Goal: Task Accomplishment & Management: Use online tool/utility

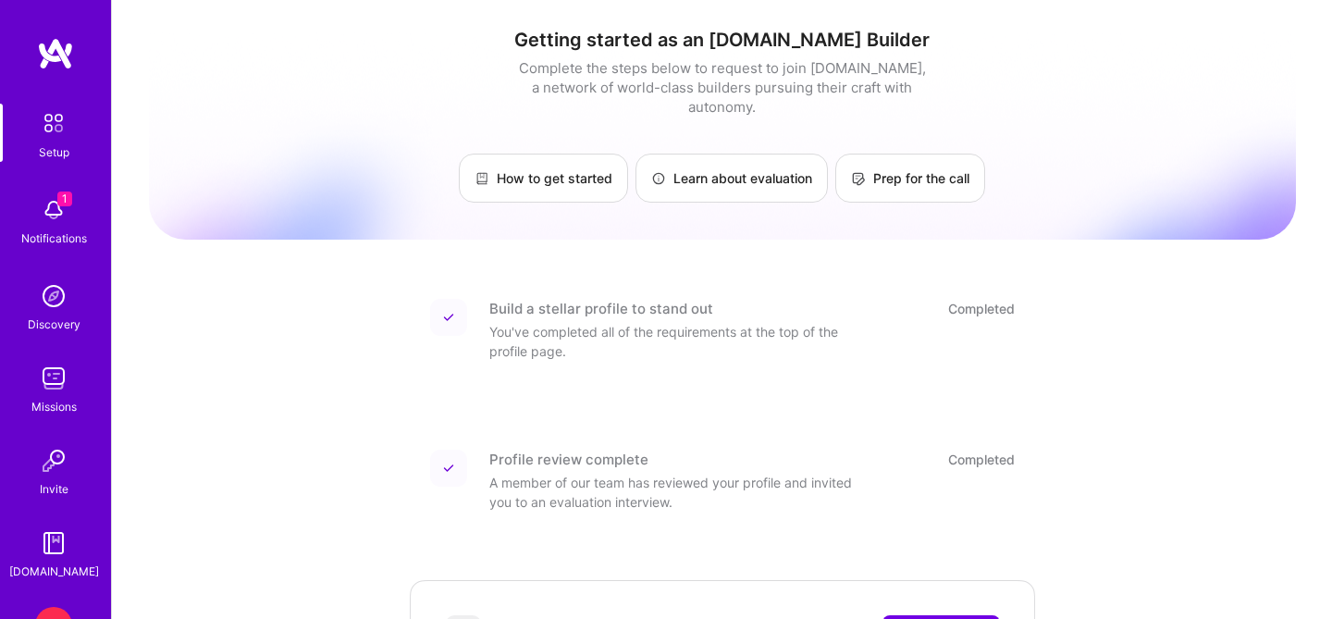
click at [48, 210] on img at bounding box center [53, 209] width 37 height 37
click at [55, 118] on img at bounding box center [53, 123] width 39 height 39
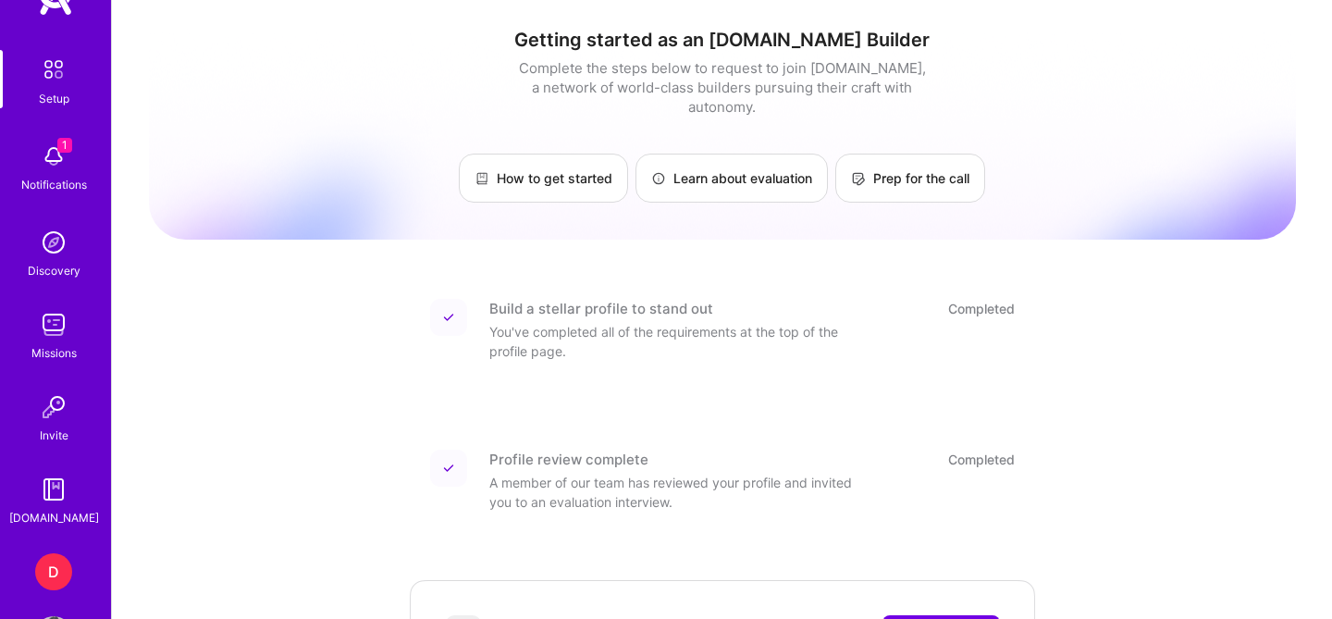
scroll to position [66, 0]
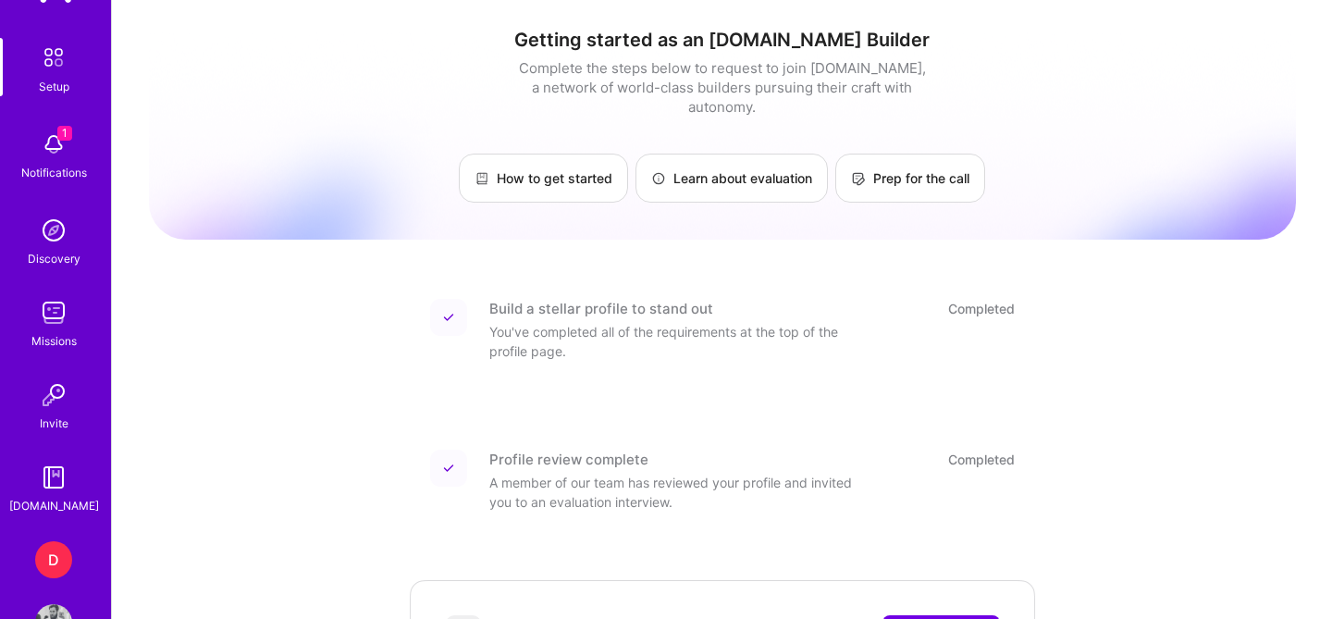
click at [59, 560] on div "D" at bounding box center [53, 559] width 37 height 37
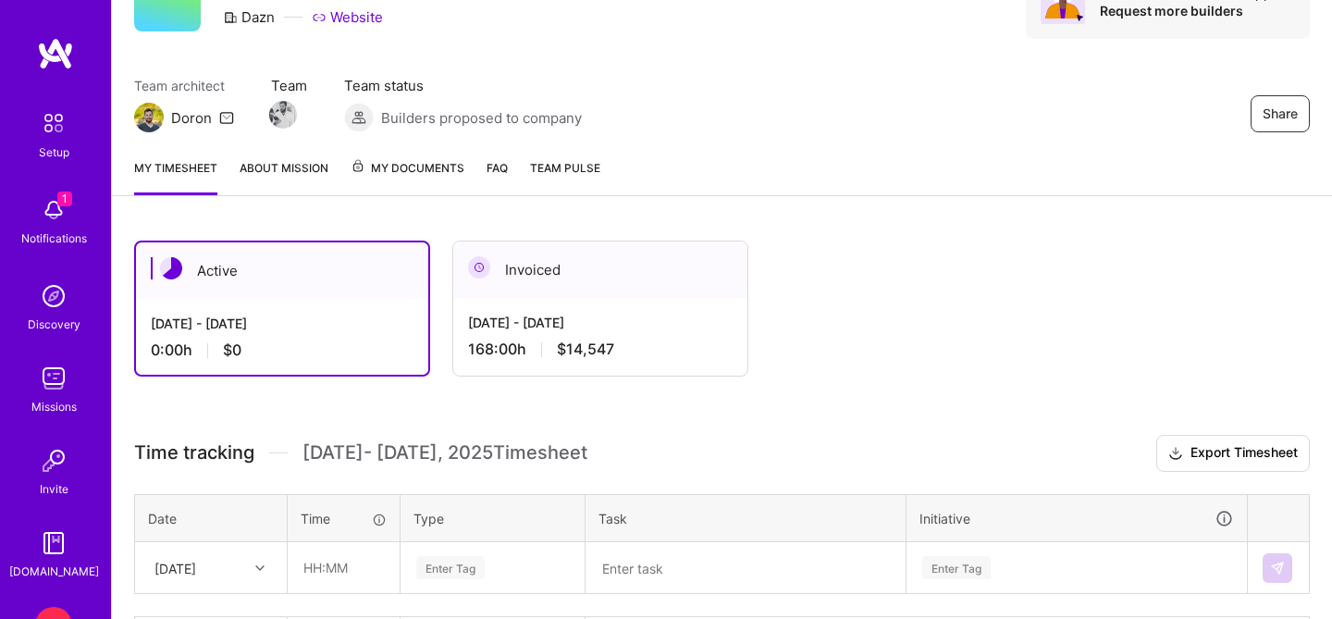
scroll to position [104, 0]
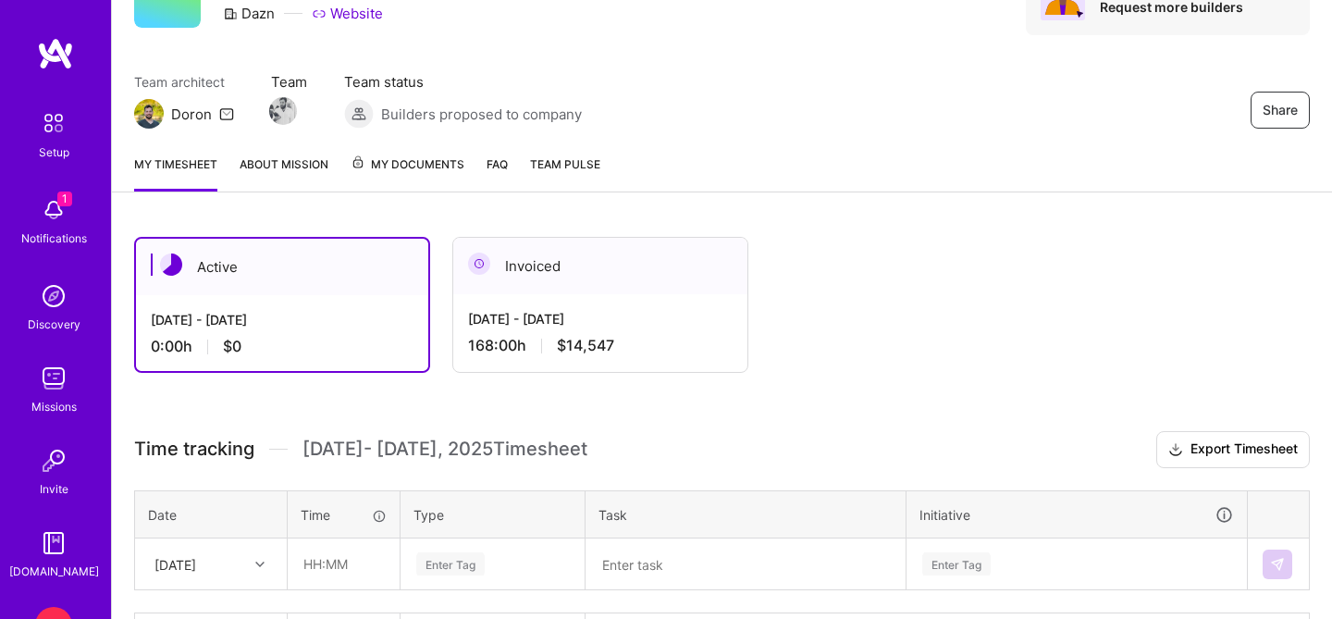
click at [556, 280] on div "Invoiced" at bounding box center [600, 266] width 294 height 56
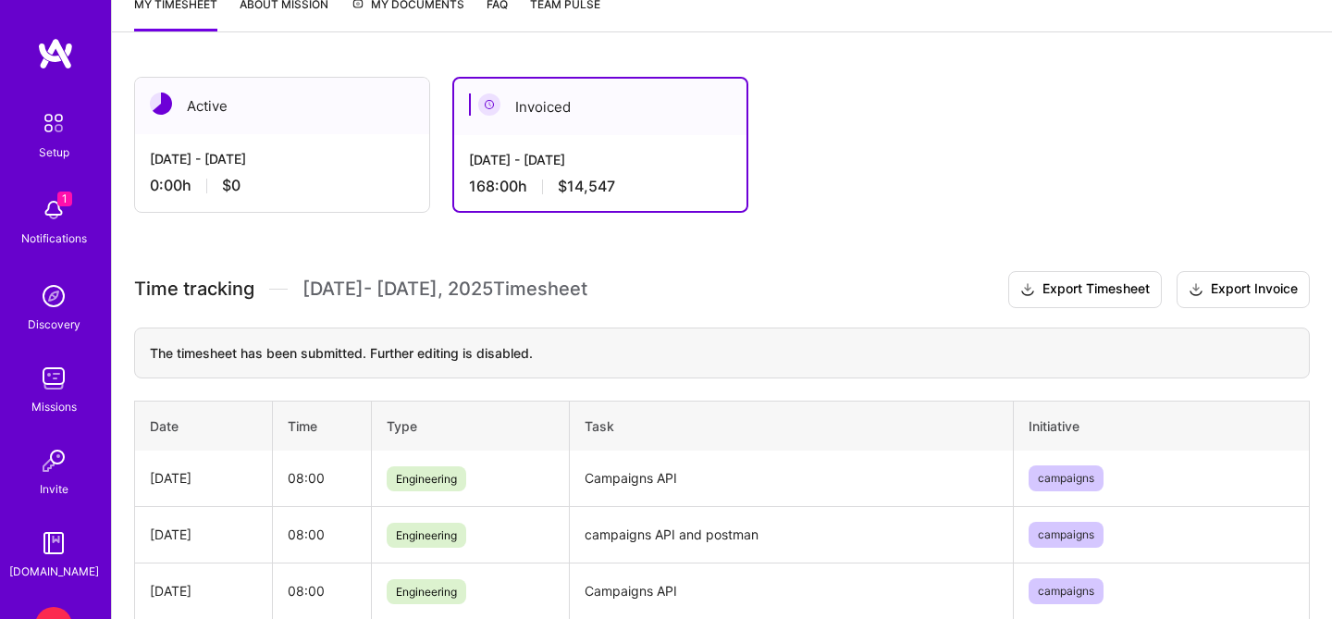
scroll to position [228, 0]
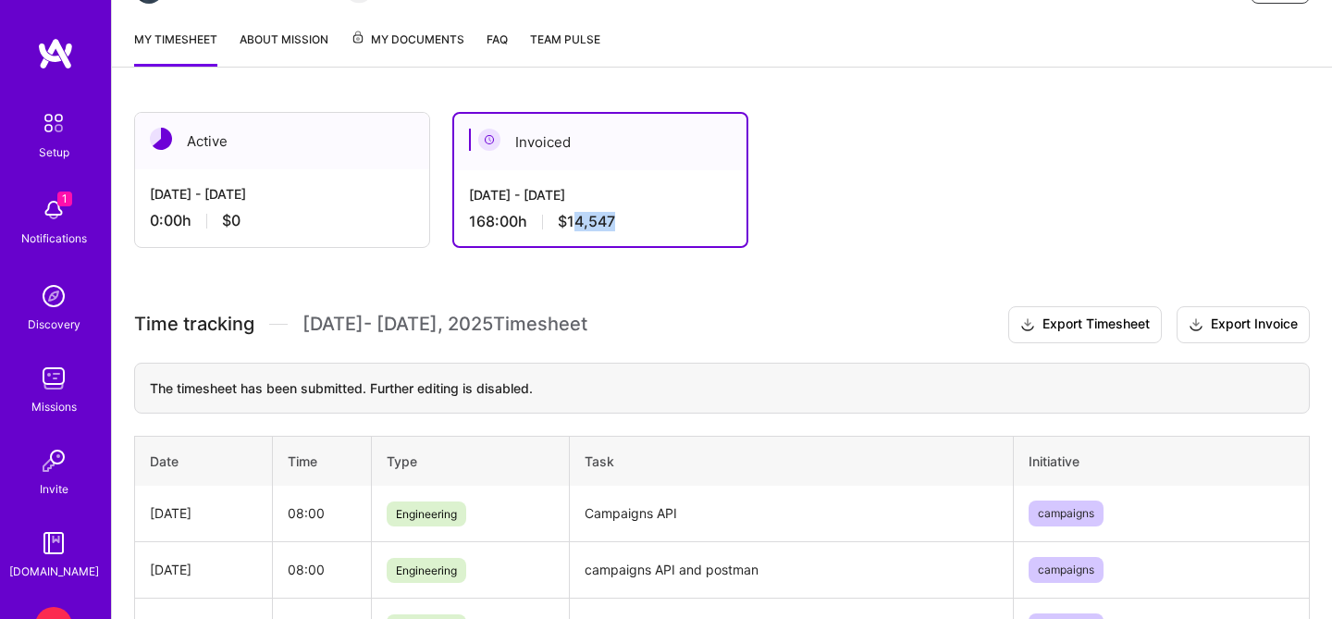
drag, startPoint x: 616, startPoint y: 225, endPoint x: 571, endPoint y: 226, distance: 45.3
click at [571, 226] on div "168:00 h $14,547" at bounding box center [600, 221] width 263 height 19
click at [571, 226] on span "$14,547" at bounding box center [586, 221] width 57 height 19
drag, startPoint x: 568, startPoint y: 225, endPoint x: 612, endPoint y: 225, distance: 44.4
click at [612, 225] on span "$14,547" at bounding box center [586, 221] width 57 height 19
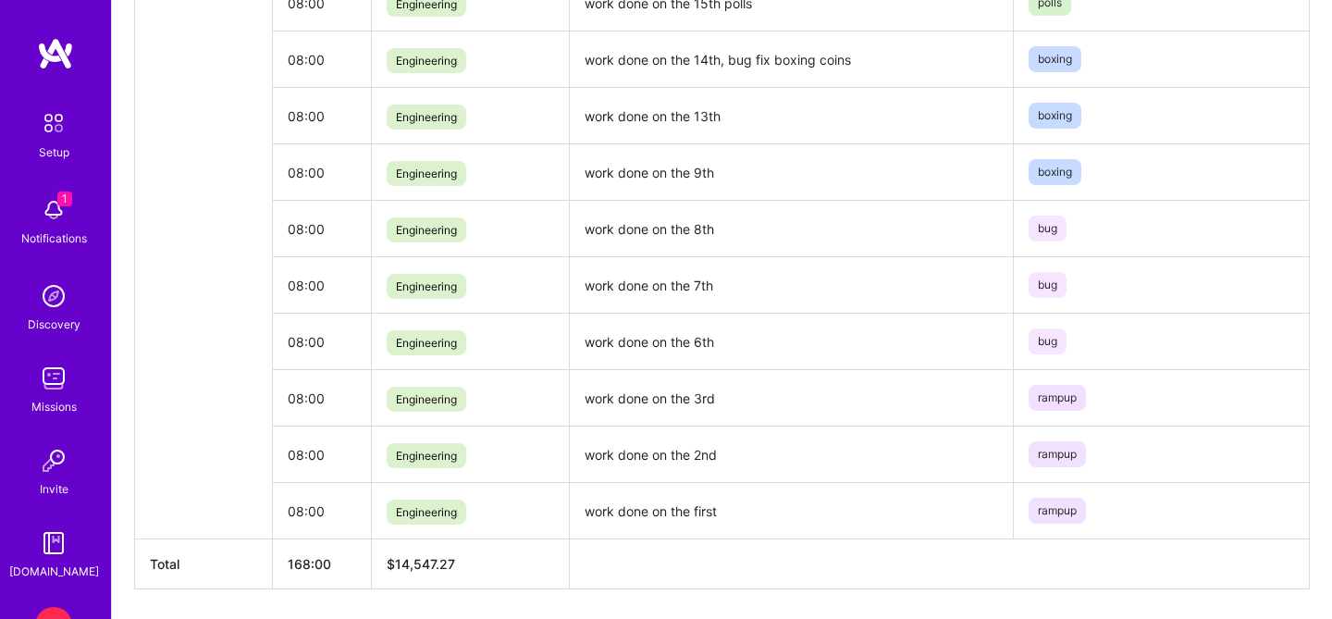
scroll to position [1435, 0]
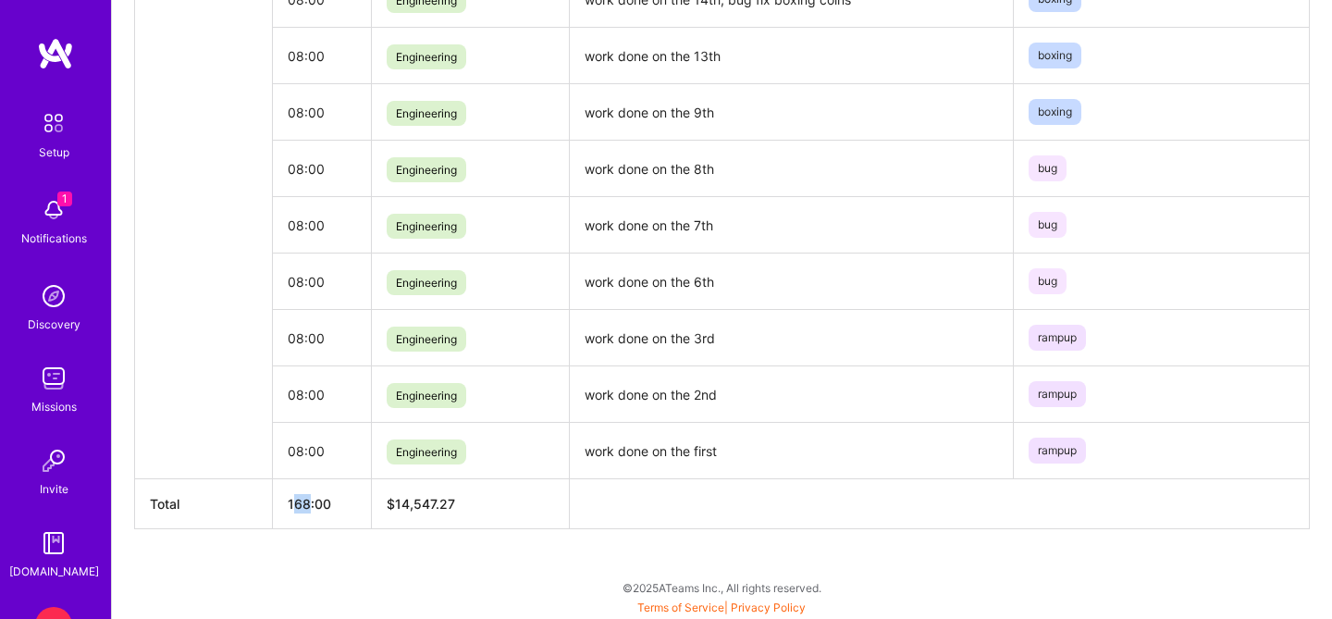
drag, startPoint x: 297, startPoint y: 507, endPoint x: 308, endPoint y: 507, distance: 11.1
click at [308, 507] on th "168:00" at bounding box center [322, 504] width 99 height 50
drag, startPoint x: 460, startPoint y: 502, endPoint x: 396, endPoint y: 502, distance: 63.8
click at [396, 502] on th "$14,547.27" at bounding box center [470, 504] width 197 height 50
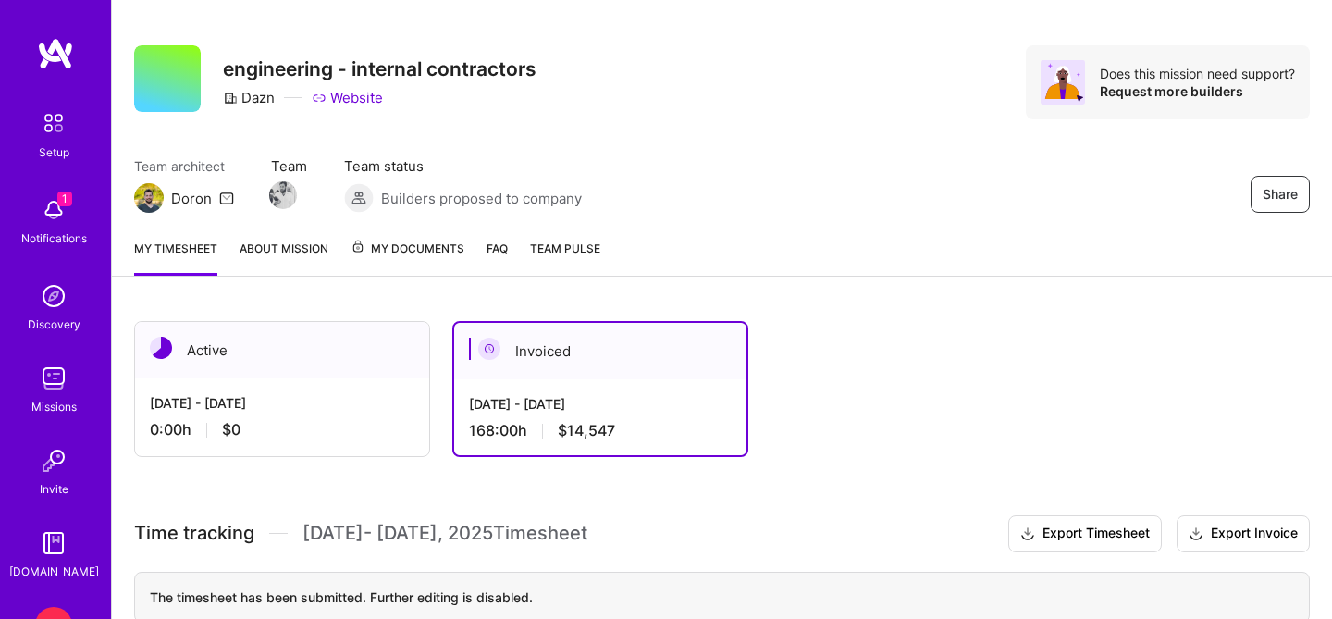
scroll to position [13, 0]
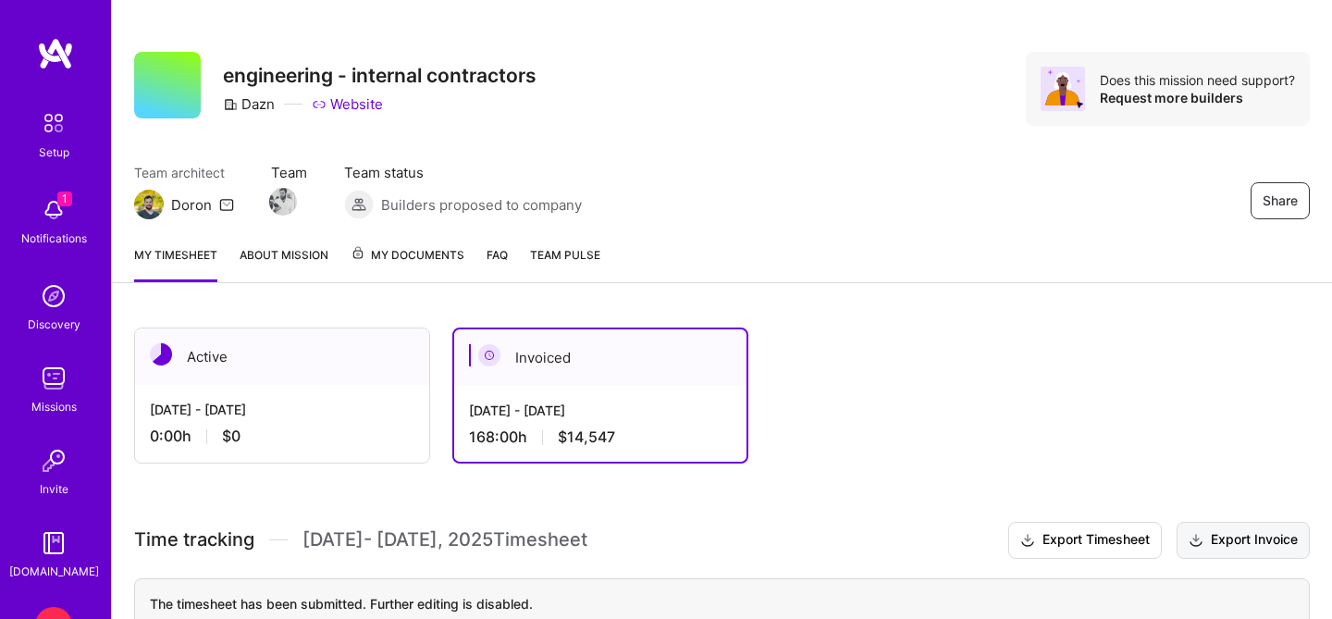
click at [1250, 537] on button "Export Invoice" at bounding box center [1242, 540] width 133 height 37
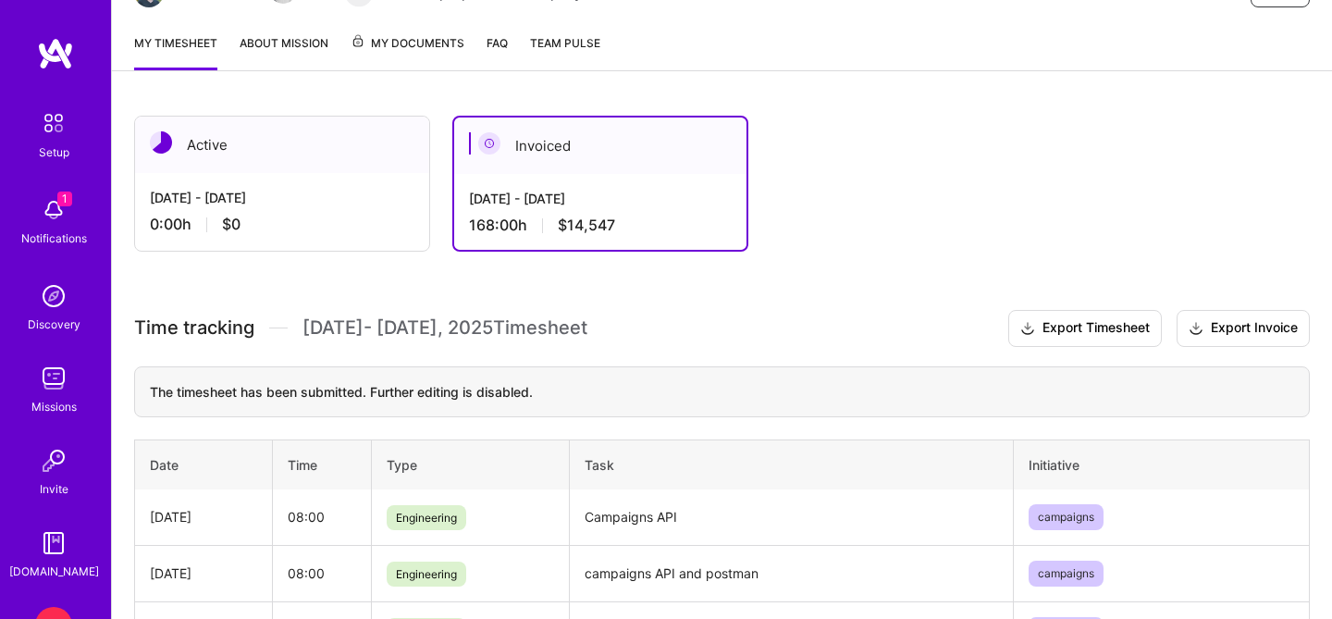
scroll to position [0, 0]
